Goal: Task Accomplishment & Management: Manage account settings

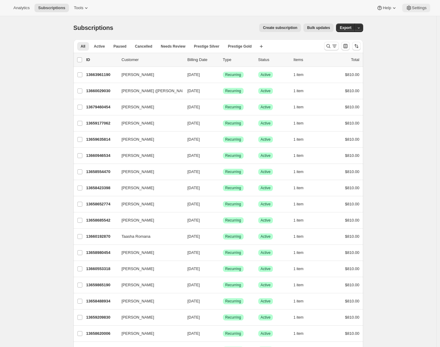
click at [417, 9] on span "Settings" at bounding box center [419, 7] width 15 height 5
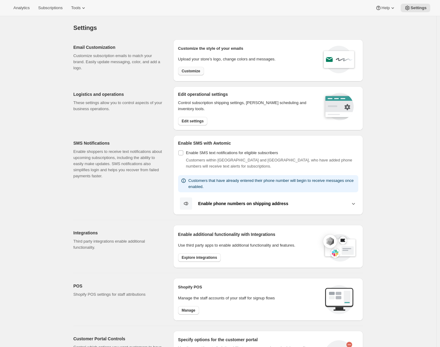
click at [200, 70] on span "Customize" at bounding box center [191, 71] width 19 height 5
select select "subscriptionMessage"
select select "5"
select select "15"
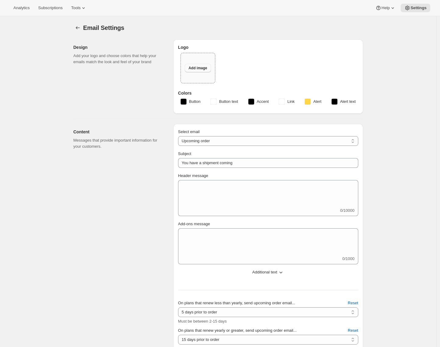
type input "2 Week Reminder: Prestige Wine Club Shipment"
type textarea "As the days grow longer and spring warmth returns to [GEOGRAPHIC_DATA], we’re g…"
select select "14"
type input "Prestige Wine Club"
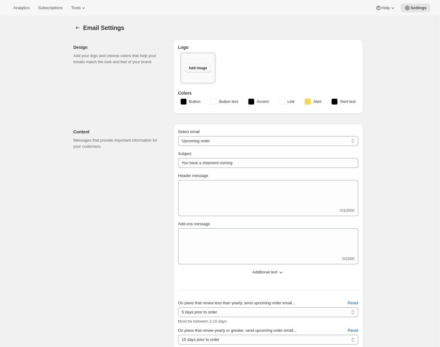
checkbox input "false"
